Goal: Task Accomplishment & Management: Manage account settings

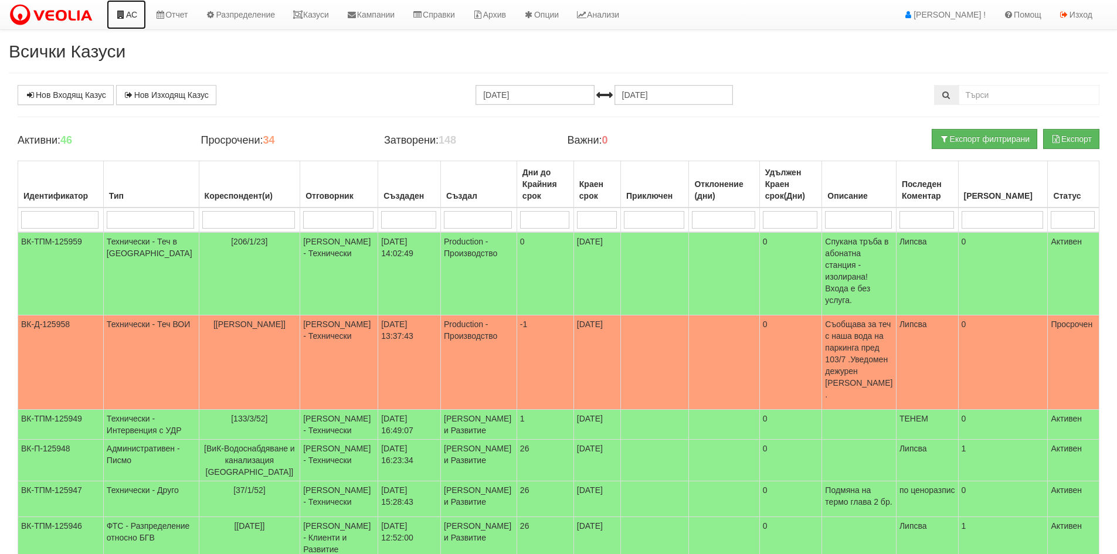
click at [137, 13] on link "АС" at bounding box center [126, 14] width 39 height 29
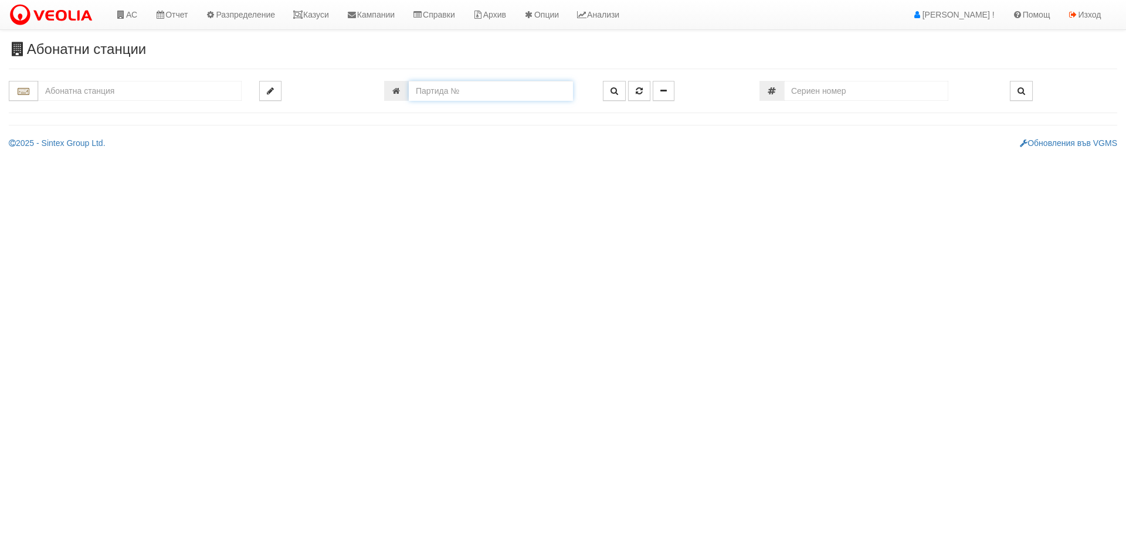
click at [479, 100] on input "number" at bounding box center [491, 91] width 164 height 20
paste input "18675"
type input "18675"
type input "201/1 - "ВЕОЛИЯ ЕНЕРДЖИ ВАРНА " ЕАД"
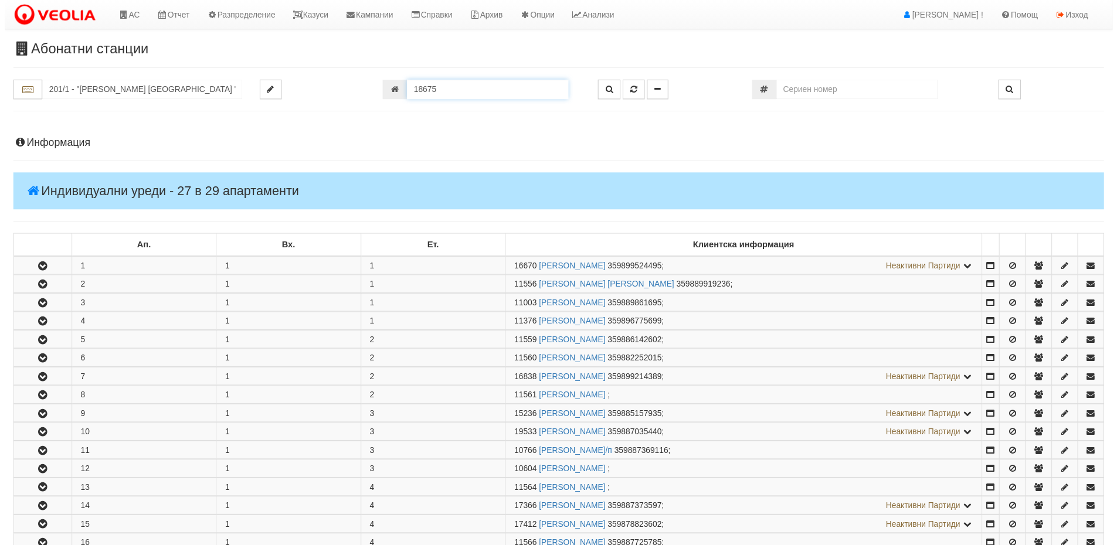
scroll to position [545, 0]
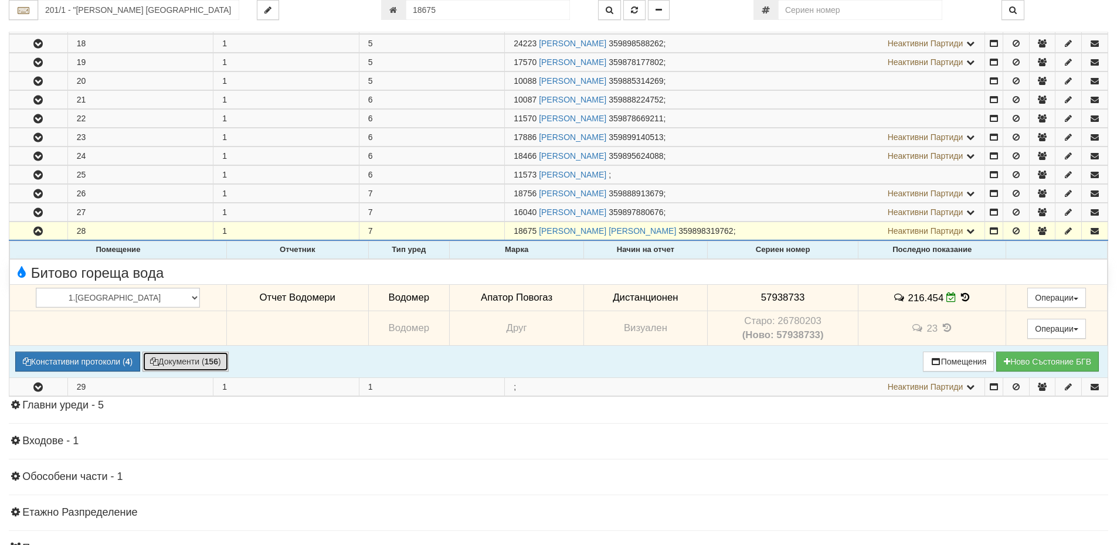
click at [179, 363] on button "Документи ( 156 )" at bounding box center [185, 362] width 86 height 20
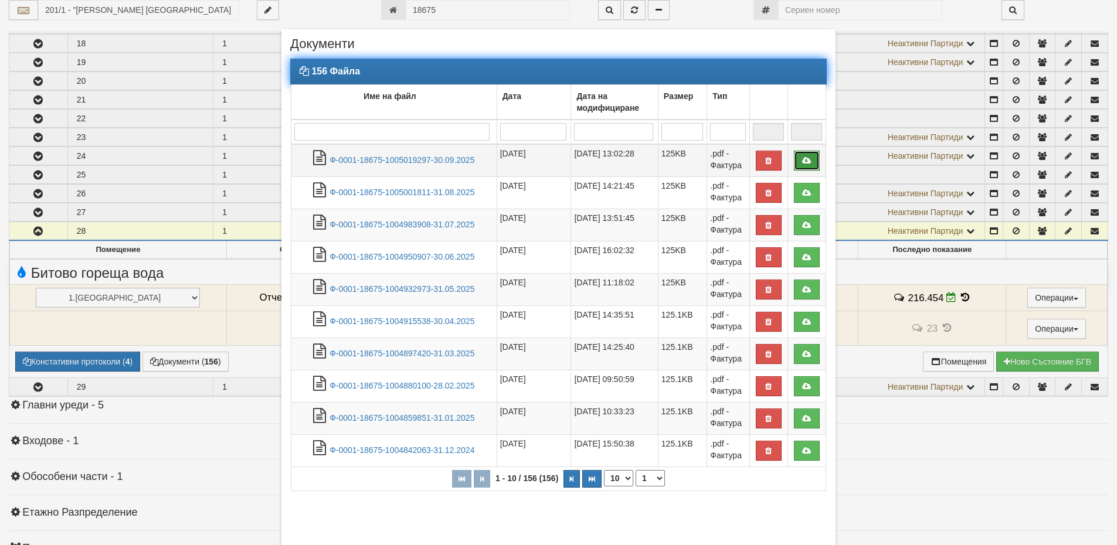
click at [807, 160] on icon at bounding box center [807, 161] width 11 height 8
click at [395, 155] on link "Ф-0001-18675-1005019297-30.09.2025" at bounding box center [402, 159] width 145 height 9
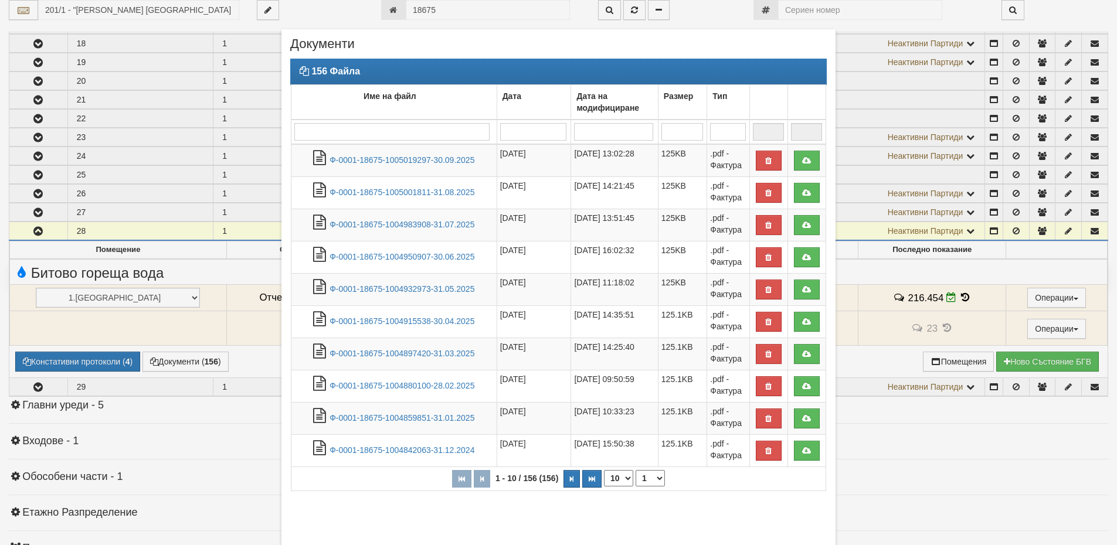
scroll to position [68, 0]
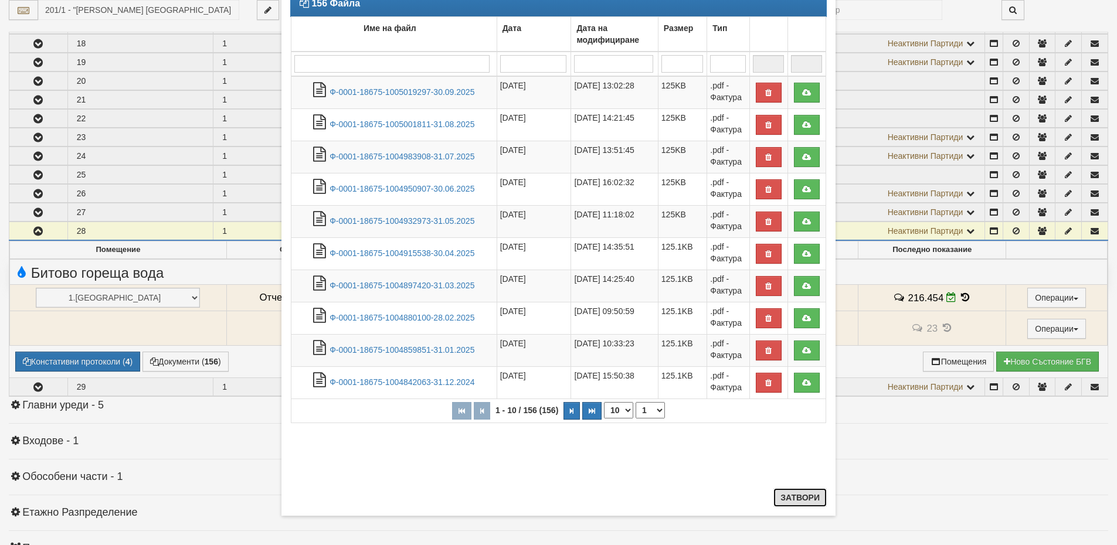
drag, startPoint x: 778, startPoint y: 498, endPoint x: 767, endPoint y: 498, distance: 11.1
click at [778, 497] on button "Затвори" at bounding box center [799, 497] width 53 height 19
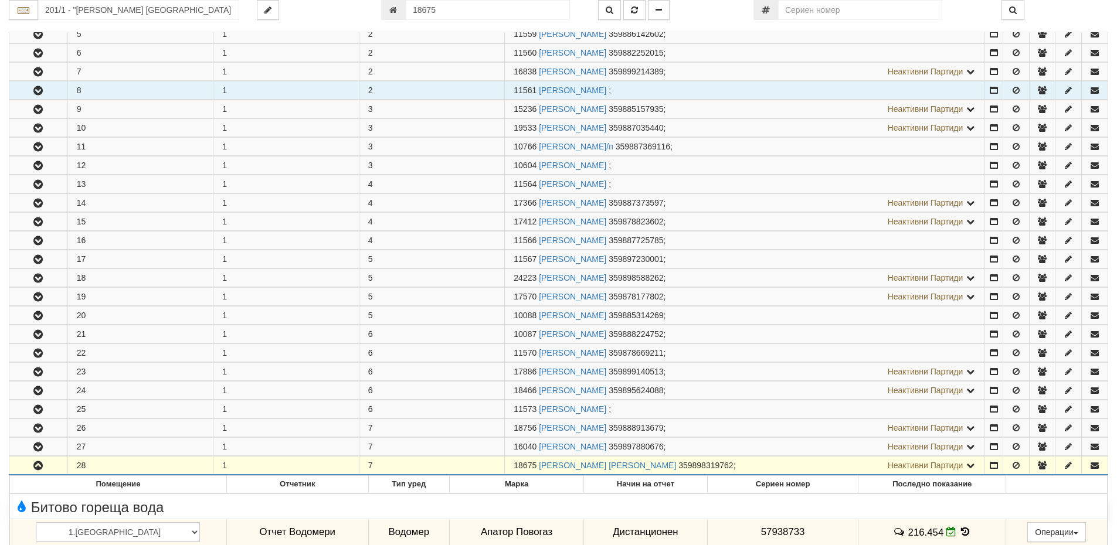
scroll to position [0, 0]
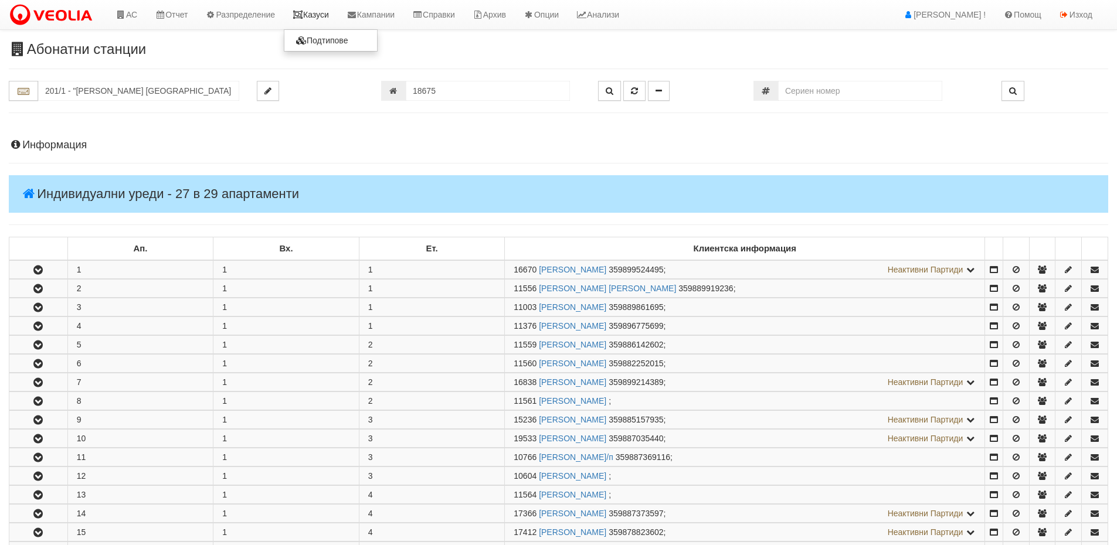
click at [313, 7] on link "Казуси" at bounding box center [311, 14] width 54 height 29
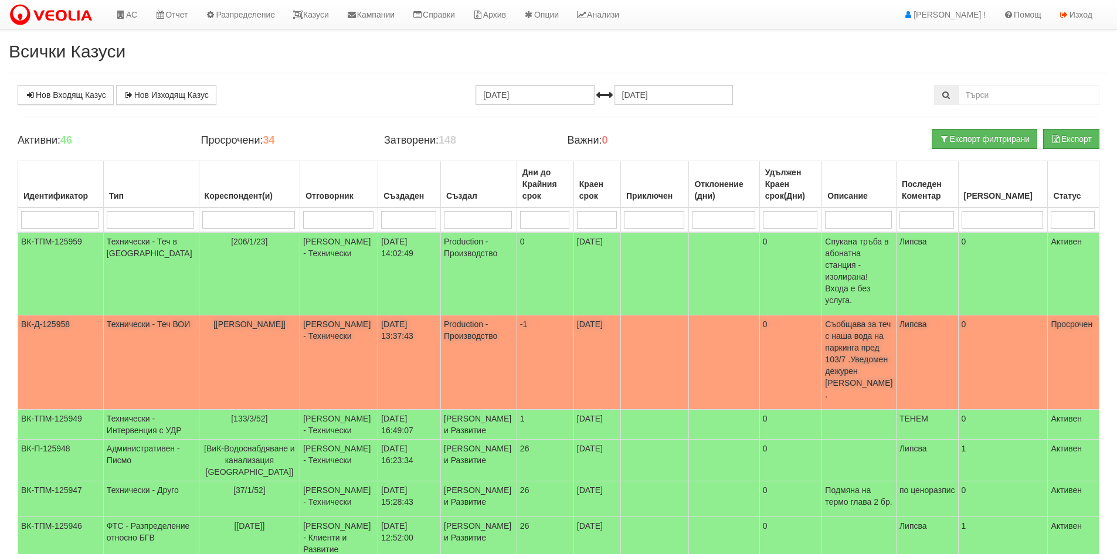
click at [584, 327] on td "[DATE]" at bounding box center [597, 362] width 47 height 94
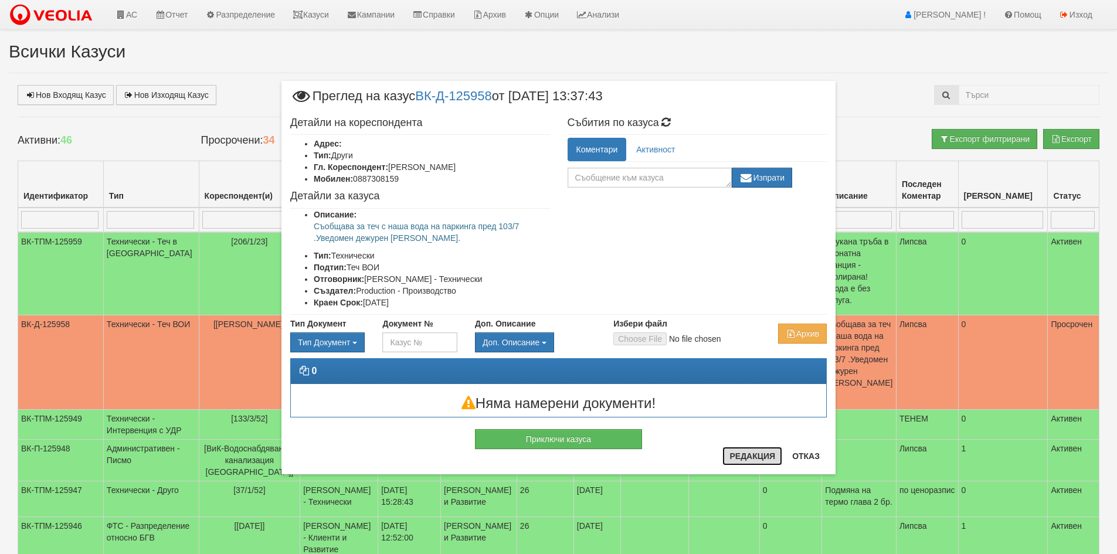
click at [746, 452] on button "Редакция" at bounding box center [752, 456] width 60 height 19
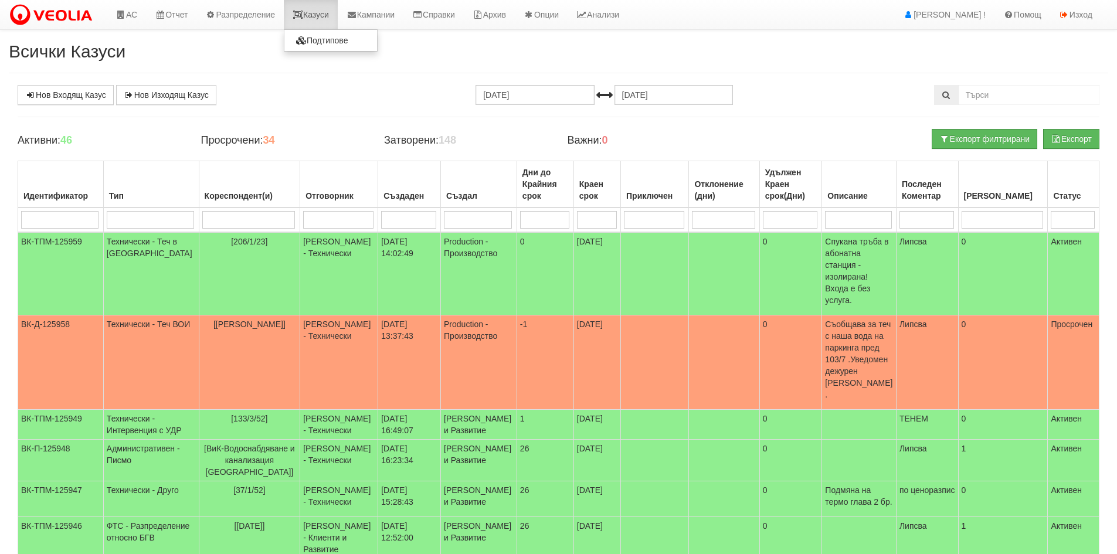
click at [311, 6] on link "Казуси" at bounding box center [311, 14] width 54 height 29
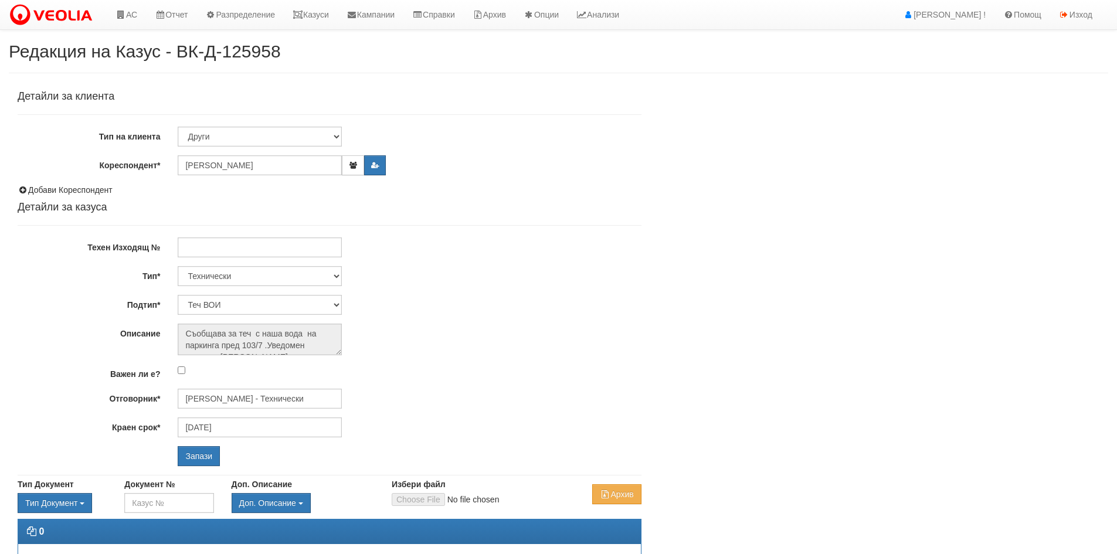
select select "Теч ВОИ"
click at [203, 429] on input "[DATE]" at bounding box center [260, 428] width 164 height 20
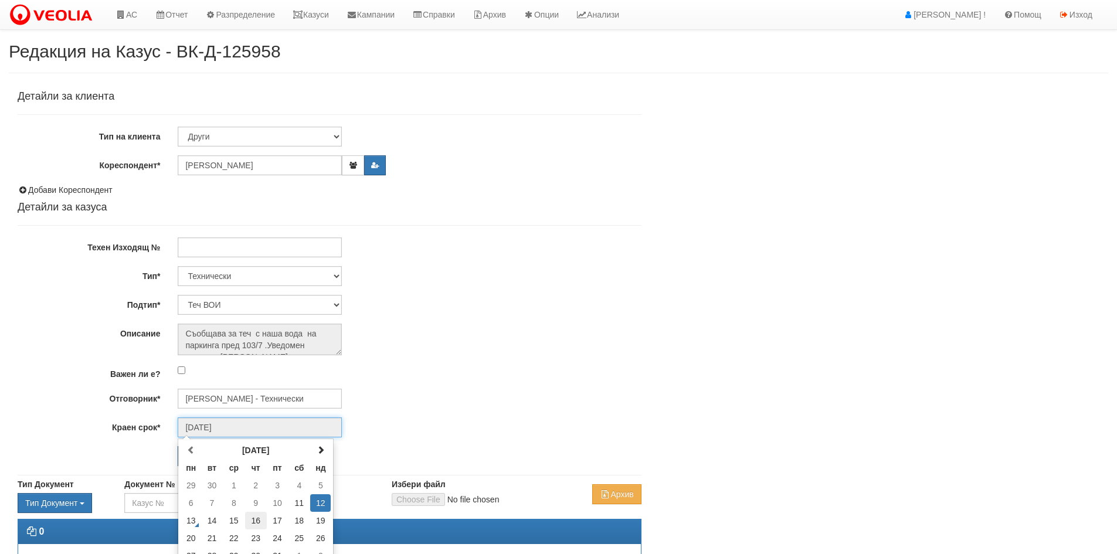
click at [249, 524] on td "16" at bounding box center [256, 521] width 22 height 18
type input "[DATE]"
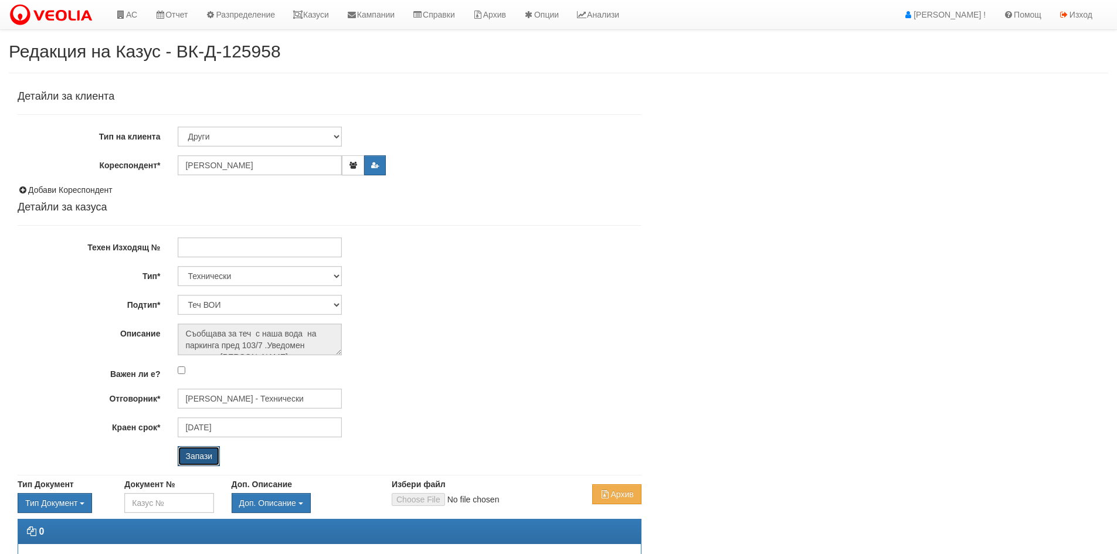
click at [206, 459] on input "Запази" at bounding box center [199, 456] width 42 height 20
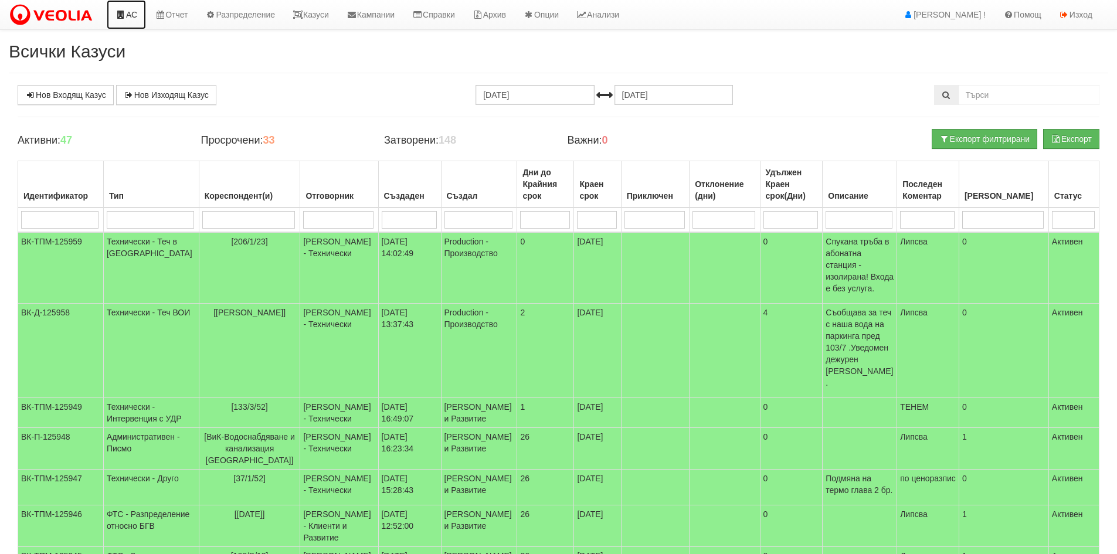
click at [123, 13] on icon at bounding box center [121, 15] width 11 height 8
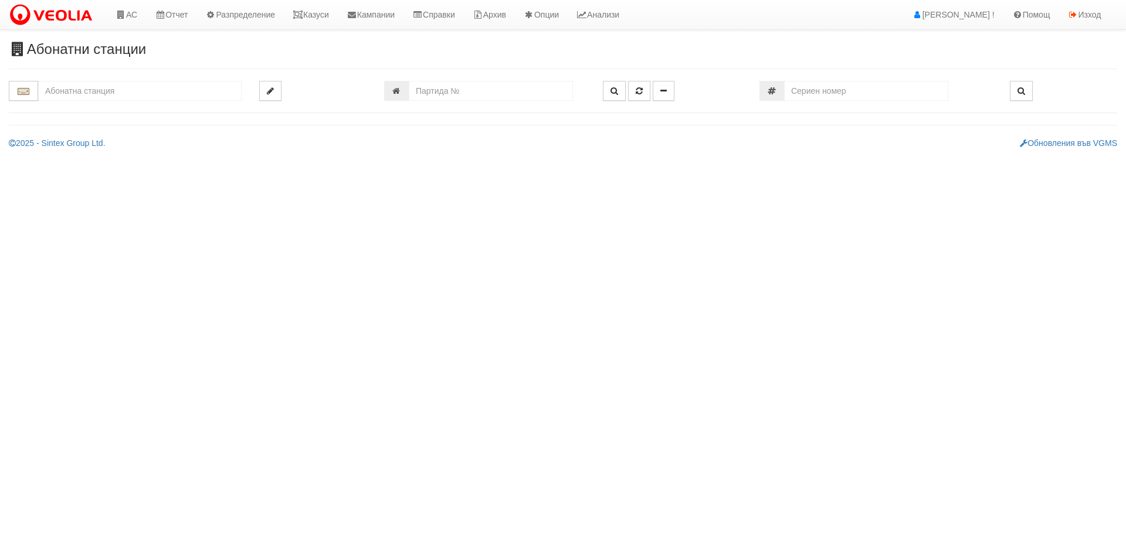
click at [140, 92] on input "text" at bounding box center [139, 91] width 203 height 20
click at [125, 138] on div "105/3 - Младост - "ХОЛИДЕЙ"" at bounding box center [140, 136] width 200 height 13
type input "105/3 - Младост - "ХОЛИДЕЙ""
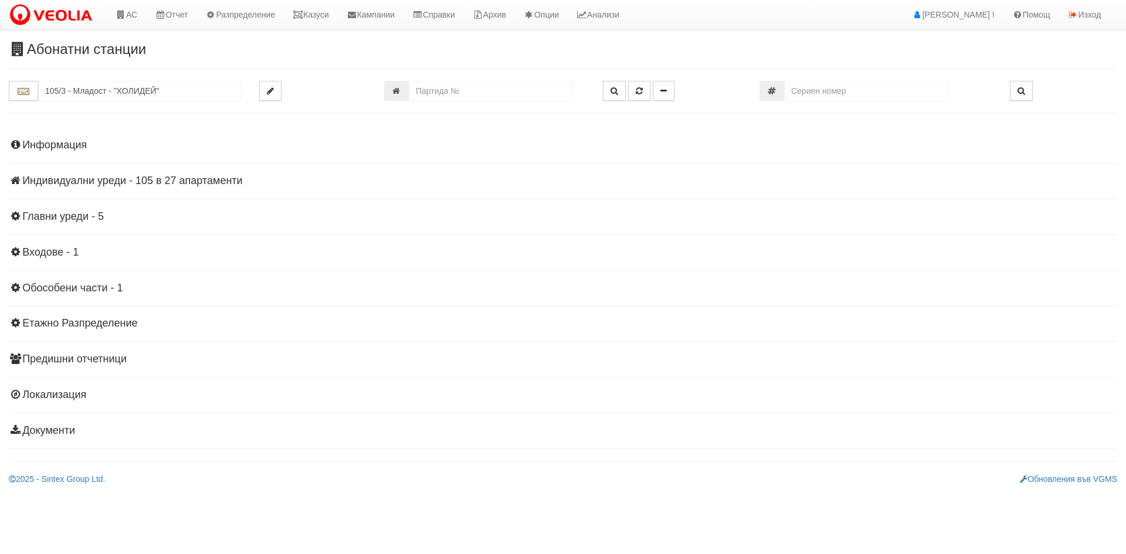
click at [199, 161] on div "Информация Параметри Брой Апартаменти: 27 Ползватели 08/2025 11 % 0 % 57" at bounding box center [563, 287] width 1108 height 324
click at [189, 168] on div "Информация Параметри Брой Апартаменти: 27 Ползватели 08/2025 11 % 0 % 57" at bounding box center [563, 287] width 1108 height 324
click at [176, 180] on h4 "Индивидуални уреди - 105 в 27 апартаменти" at bounding box center [563, 181] width 1108 height 12
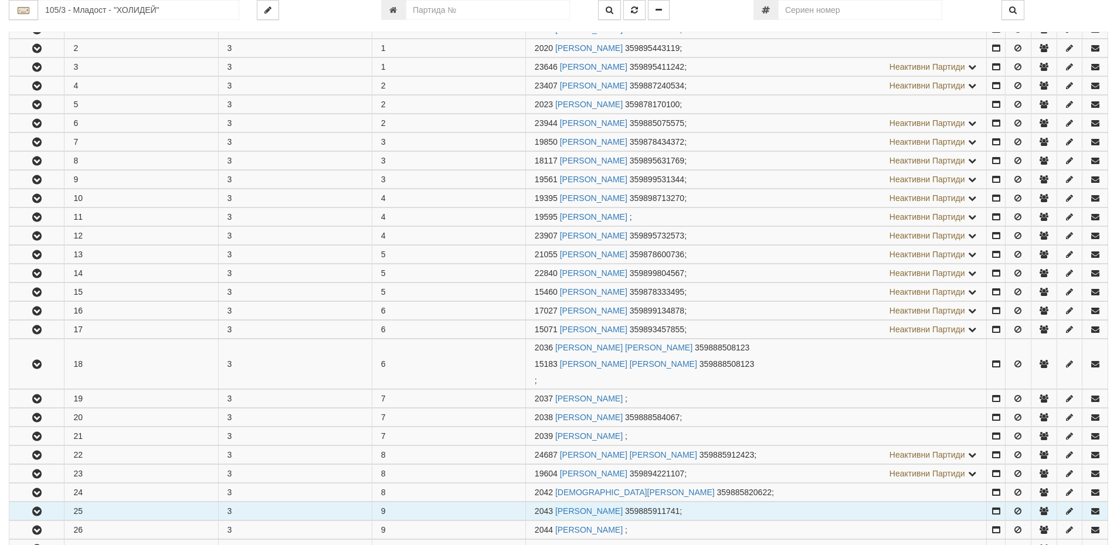
scroll to position [352, 0]
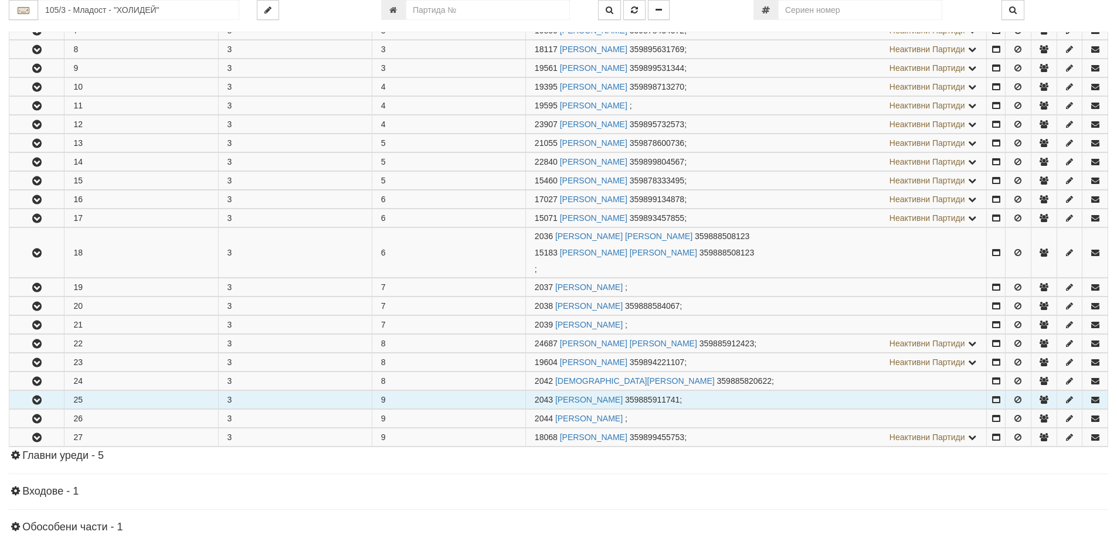
click at [38, 405] on icon "button" at bounding box center [37, 400] width 14 height 8
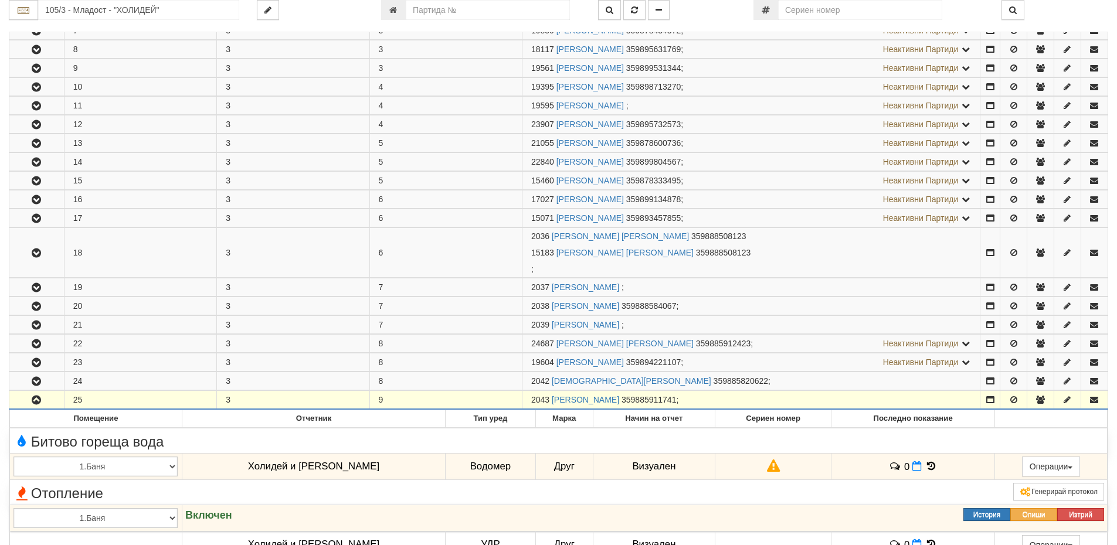
drag, startPoint x: 550, startPoint y: 398, endPoint x: 531, endPoint y: 402, distance: 19.9
click at [531, 402] on td "2043 ГЕОРГИ ИЛИЕВ ИЛИЕВ 359885911741 ;" at bounding box center [751, 400] width 458 height 19
copy span "2043"
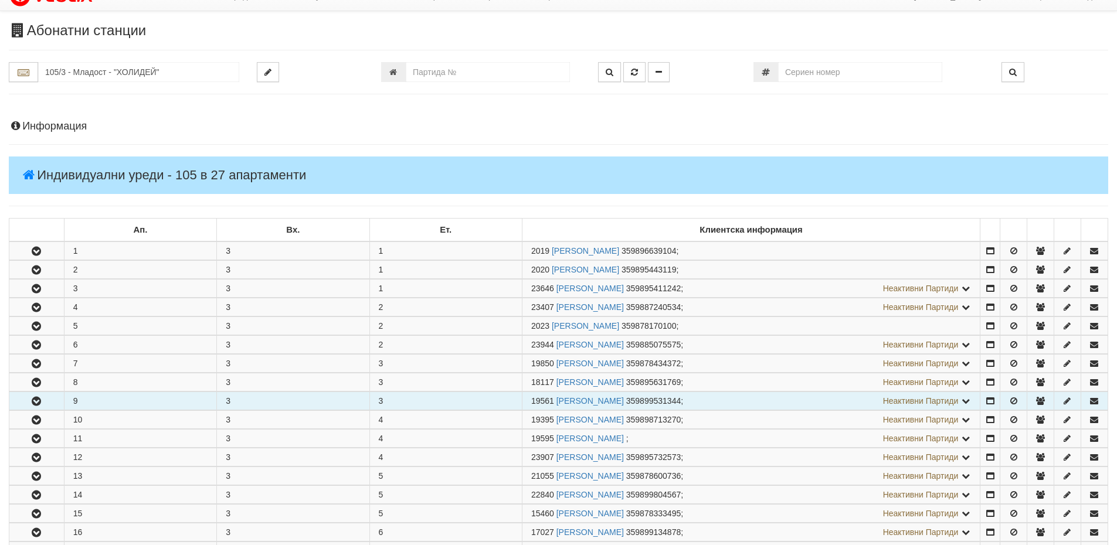
scroll to position [0, 0]
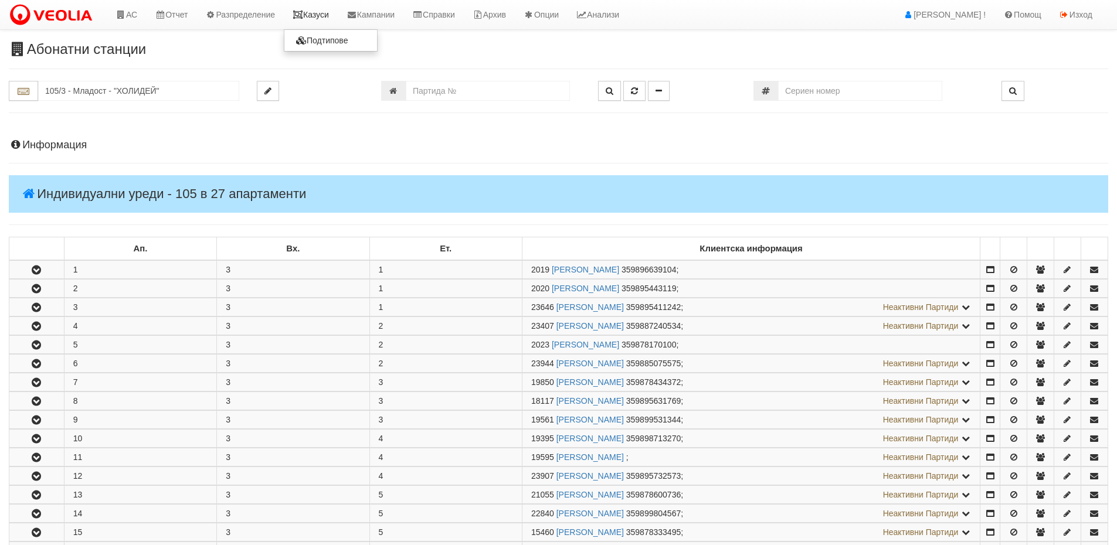
click at [315, 11] on link "Казуси" at bounding box center [311, 14] width 54 height 29
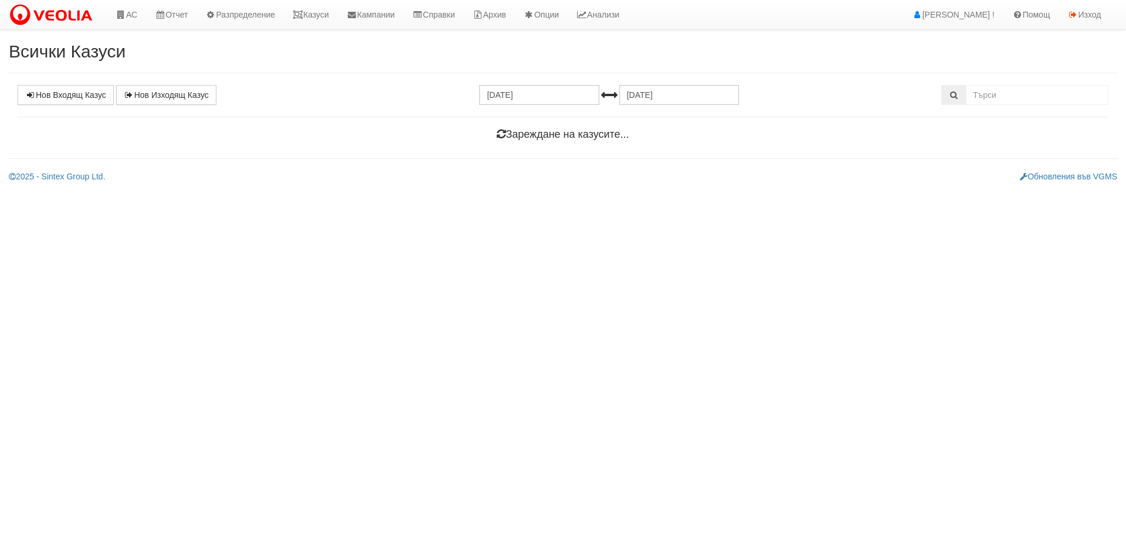
click at [959, 101] on span at bounding box center [953, 95] width 25 height 20
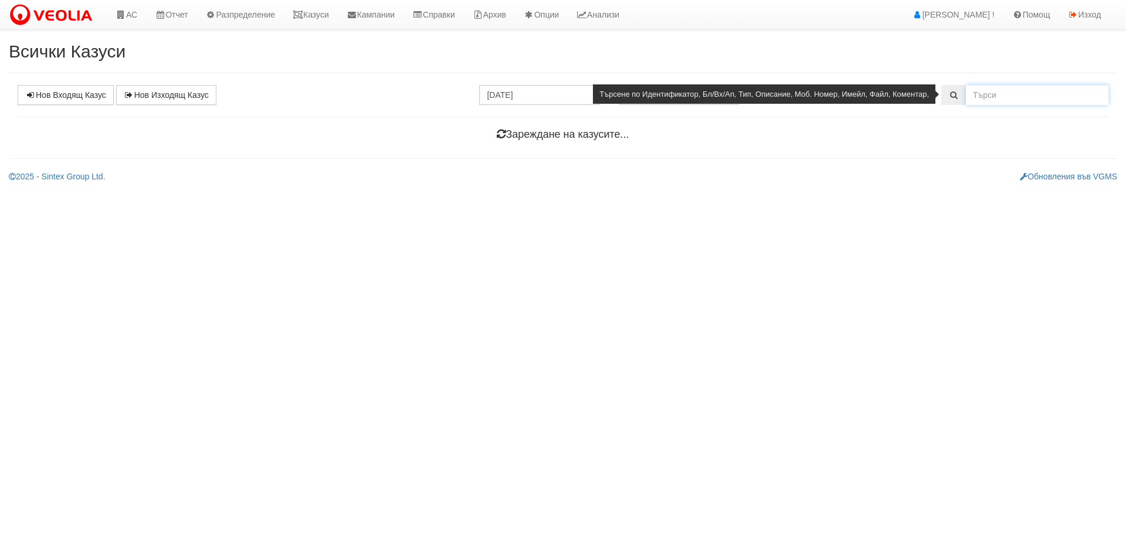
click at [972, 97] on input "text" at bounding box center [1037, 95] width 142 height 20
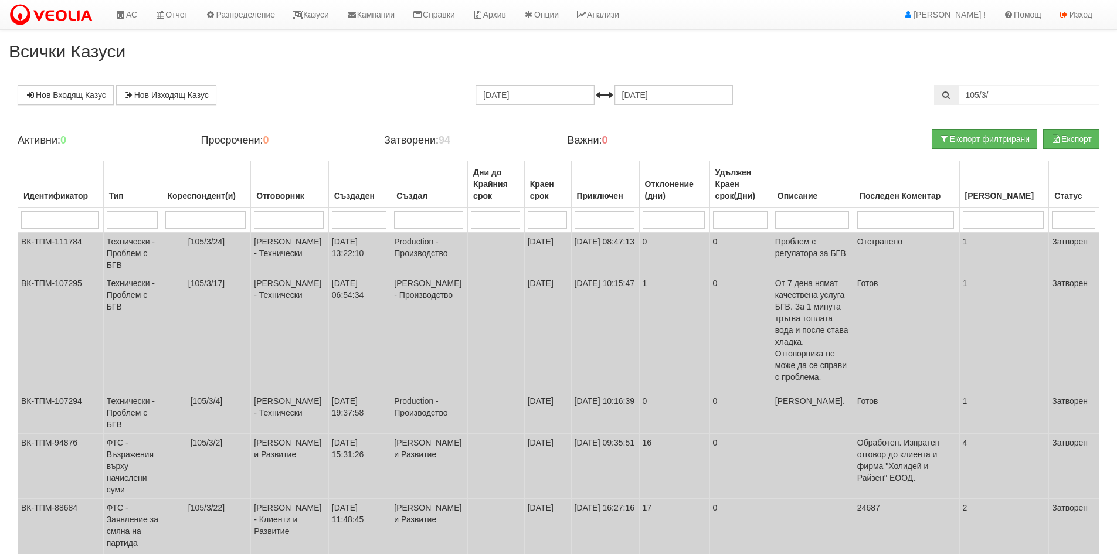
click at [323, 121] on div "Нов Входящ Казус Нов Изходящ Казус [DATE] [DATE] 105/3/ Зареждане на казусите..…" at bounding box center [559, 511] width 1100 height 852
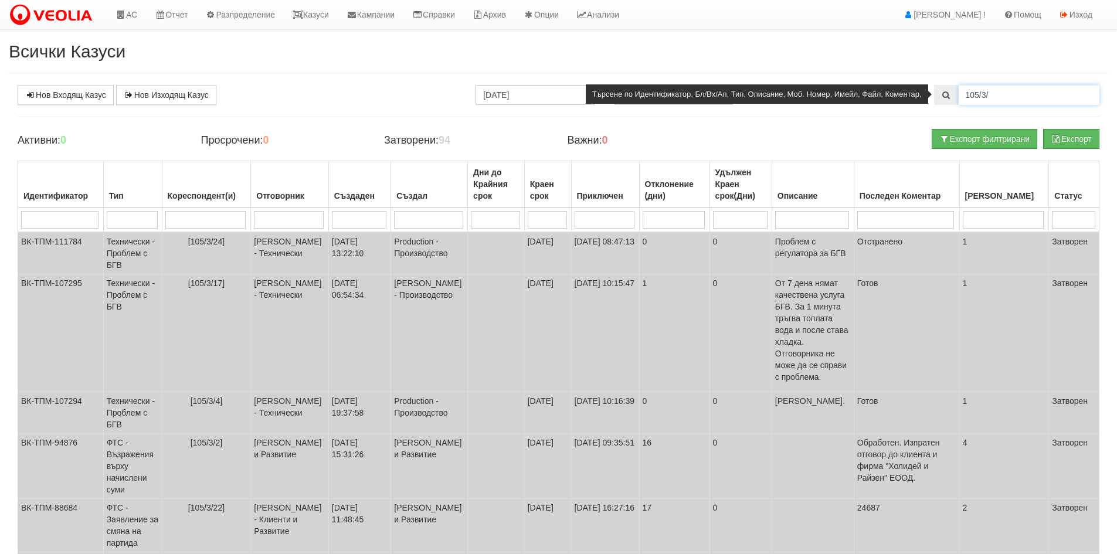
click at [1019, 91] on input "105/3/" at bounding box center [1029, 95] width 141 height 20
type input "105/3/25"
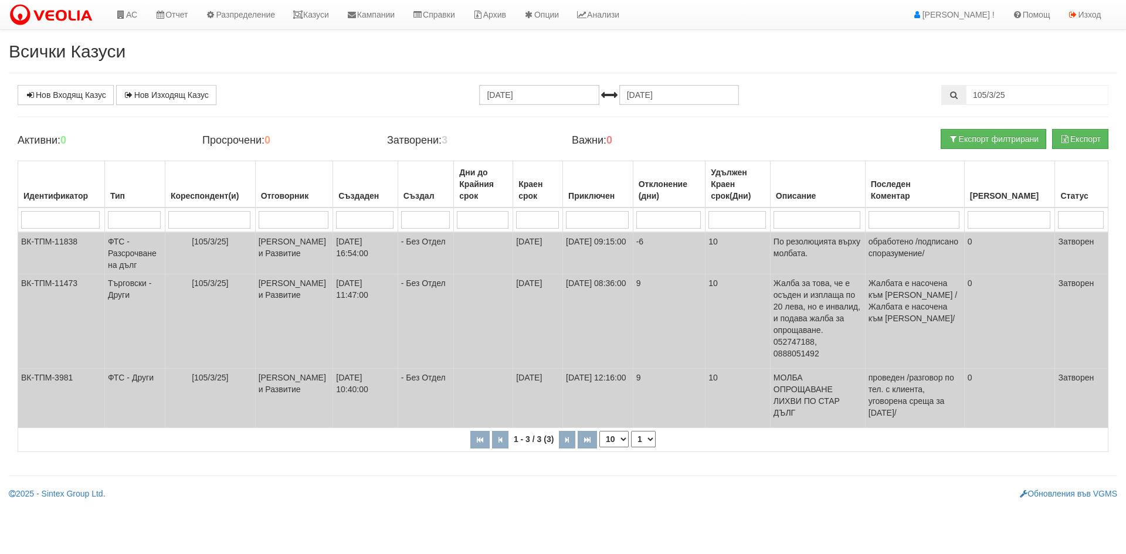
click at [837, 106] on div "Нов Входящ Казус Нов Изходящ Казус [DATE] [DATE] 105/3/25 Зареждане на казусите…" at bounding box center [563, 274] width 1108 height 379
